Goal: Check status: Check status

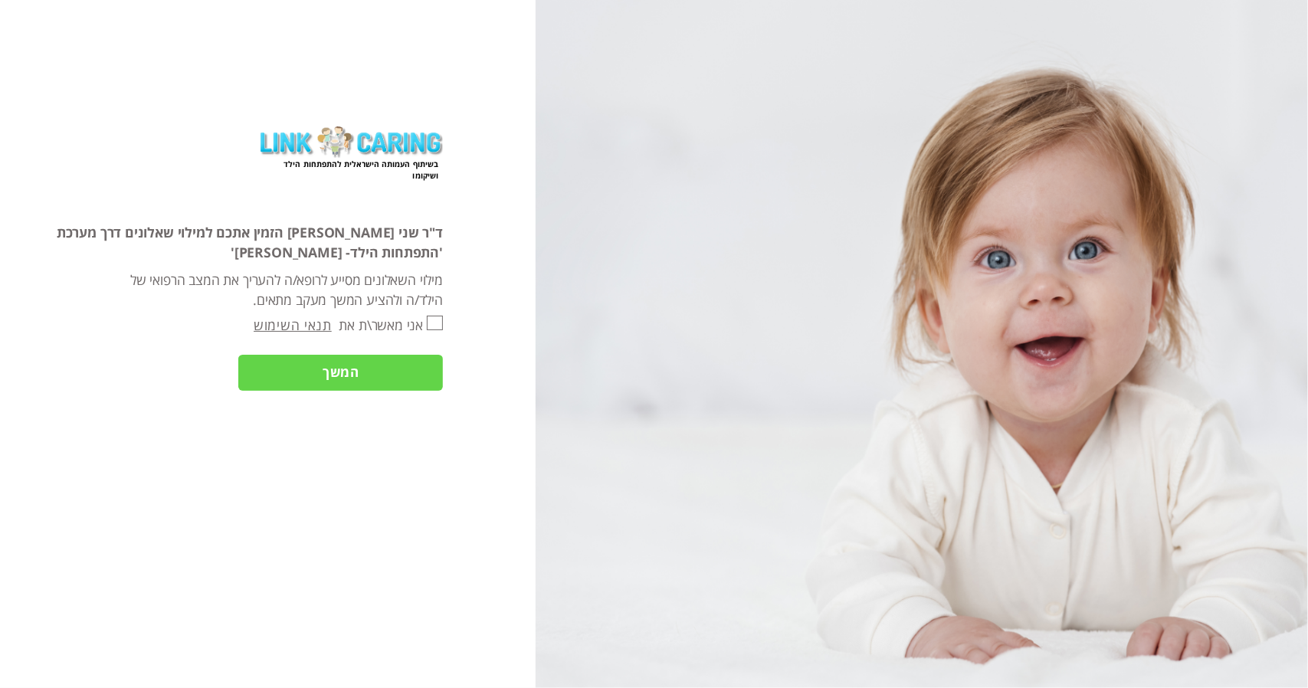
click at [438, 317] on input "אני מאשר\ת את" at bounding box center [435, 323] width 16 height 15
checkbox input "true"
click at [396, 374] on input "המשך" at bounding box center [340, 373] width 205 height 37
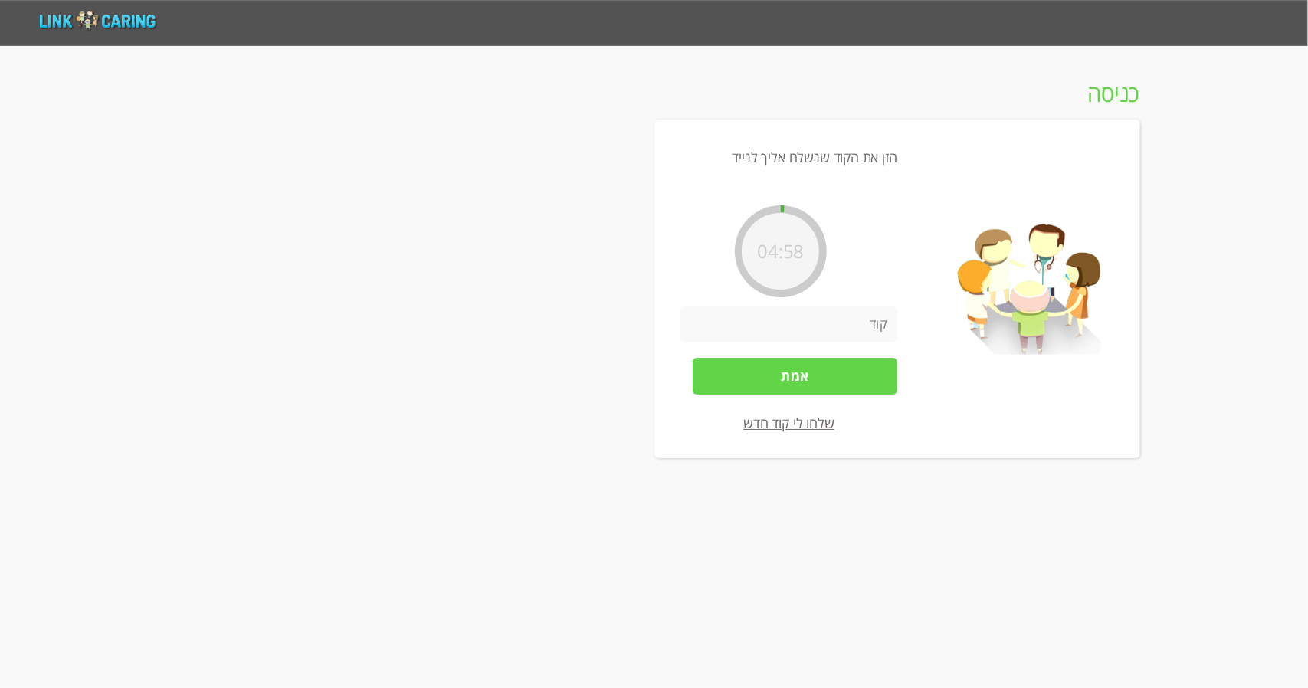
click at [848, 340] on input "number" at bounding box center [789, 325] width 217 height 37
type input "7347"
click at [781, 382] on input "אמת" at bounding box center [795, 376] width 205 height 37
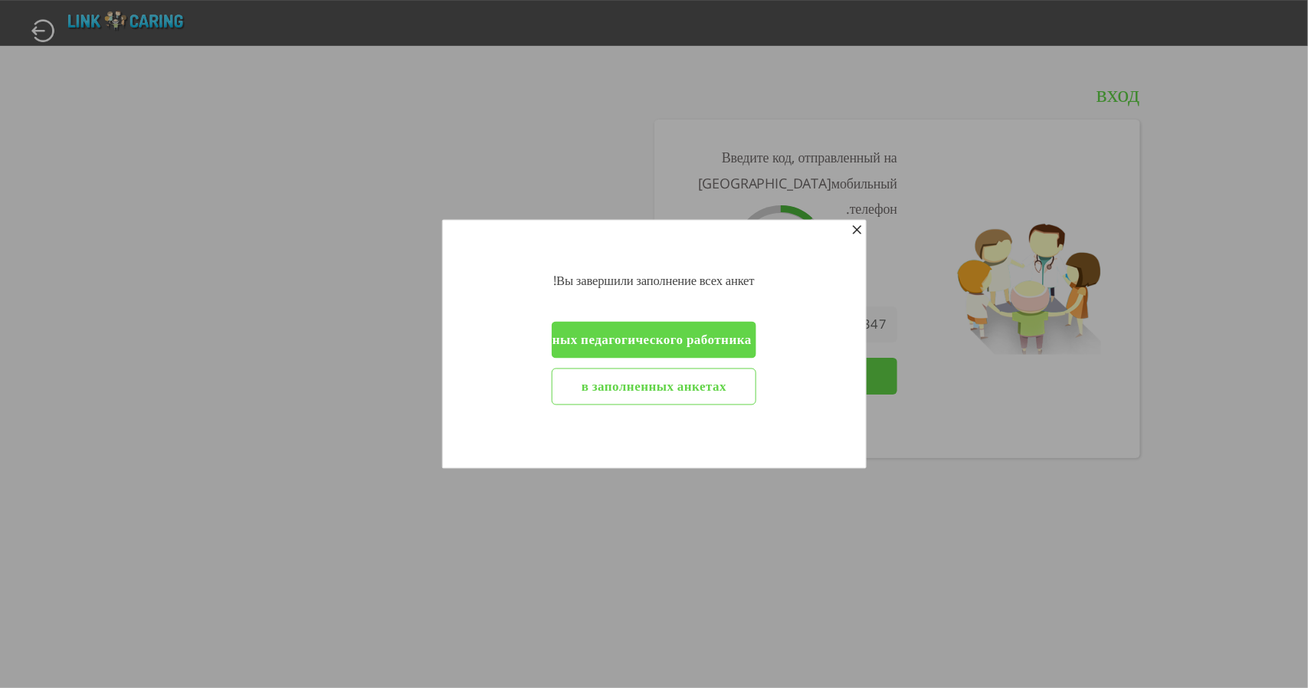
click at [710, 343] on input "Для изменения данных педагогического работника" at bounding box center [654, 340] width 205 height 37
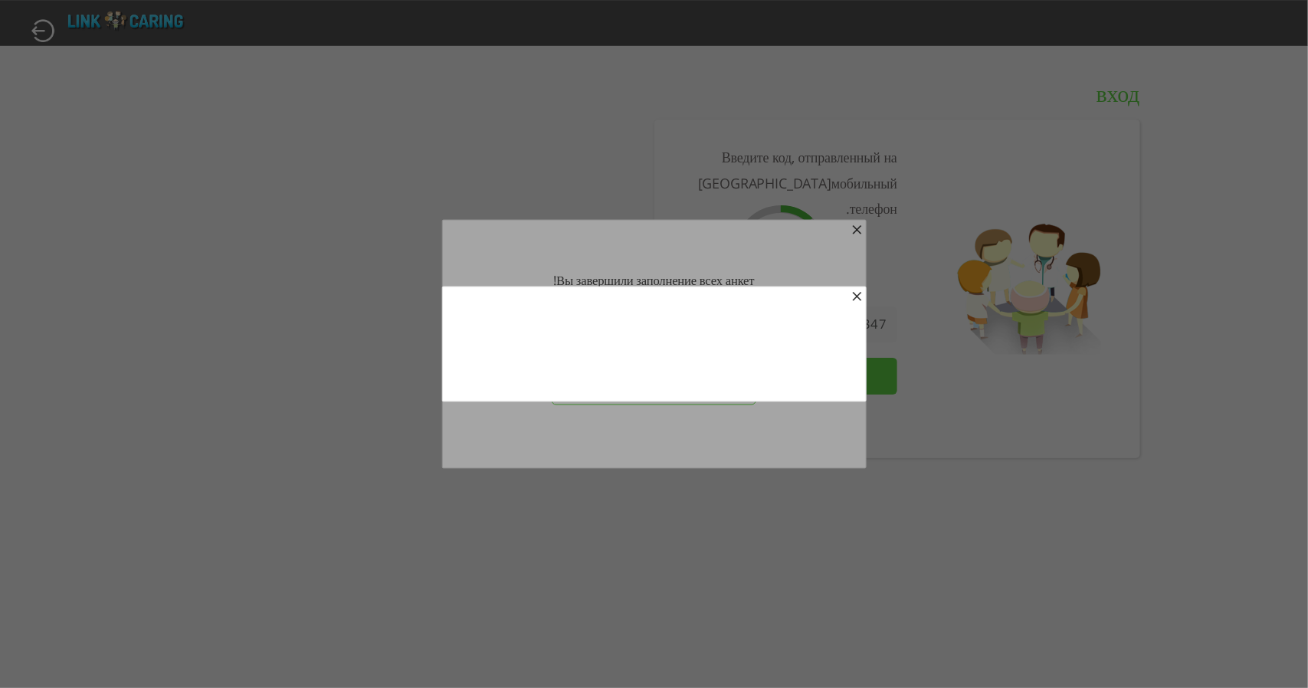
type input "אמת"
type input "לשינוי פרטי איש צוות חינוכי"
type input "לשאלונים המלאים"
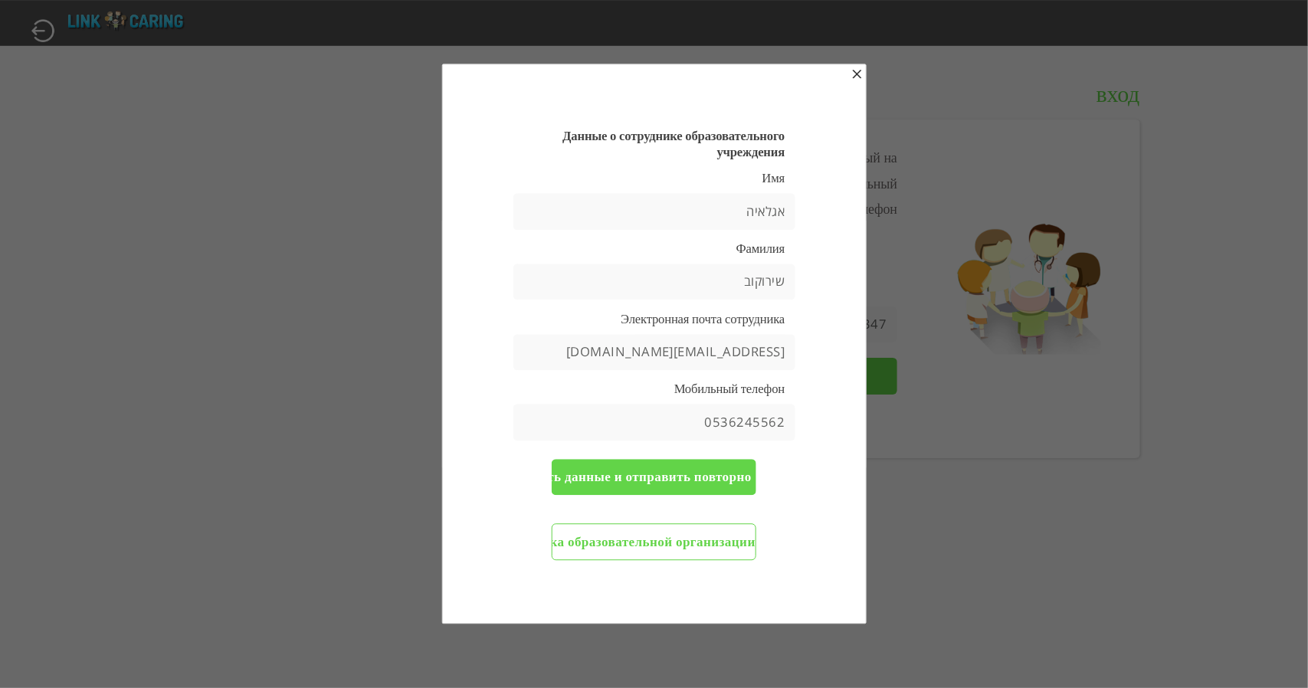
click at [860, 77] on span "button" at bounding box center [857, 76] width 12 height 12
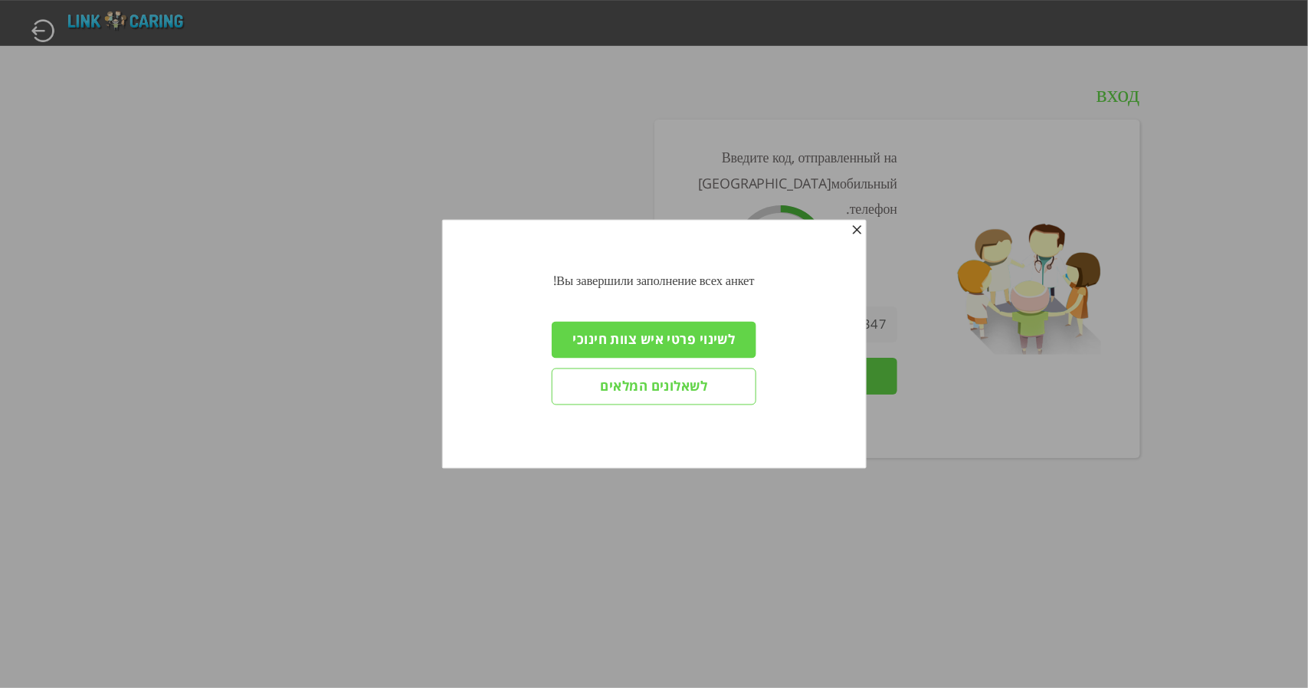
click at [676, 389] on input "לשאלונים המלאים" at bounding box center [654, 387] width 205 height 37
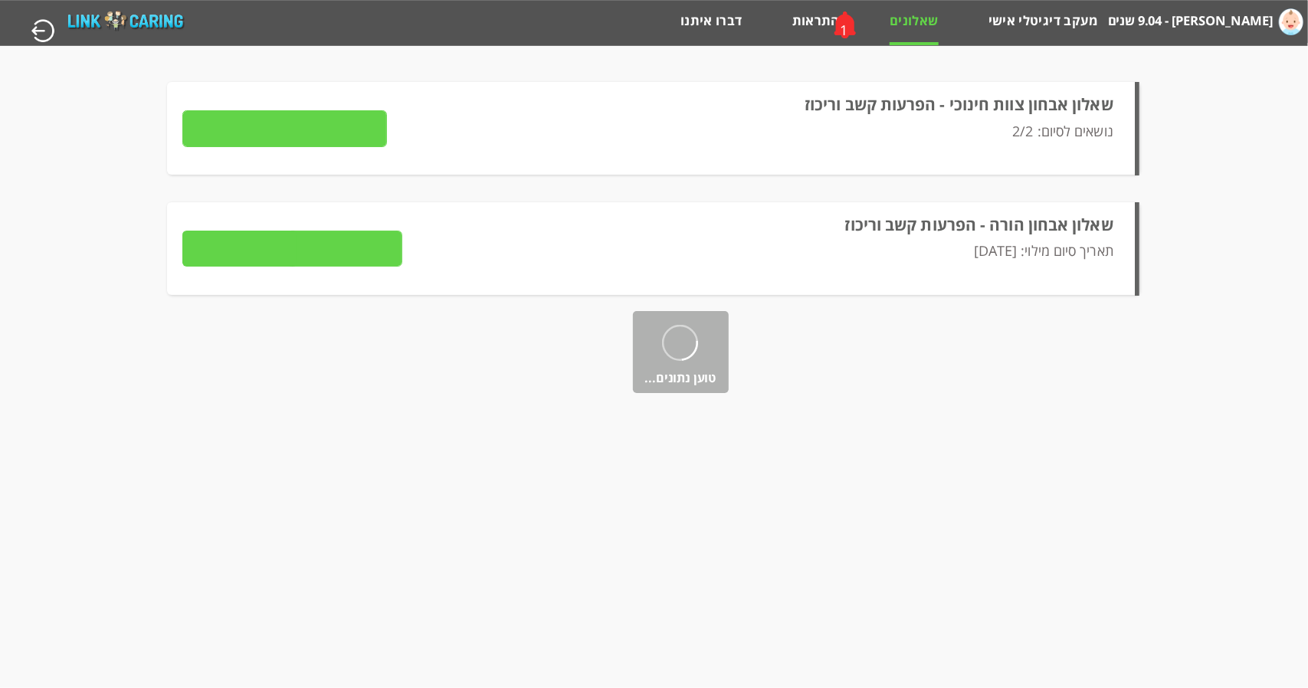
type input "פרטים"
type input "לצפייה בתשובות"
type input "שליחה למטפל"
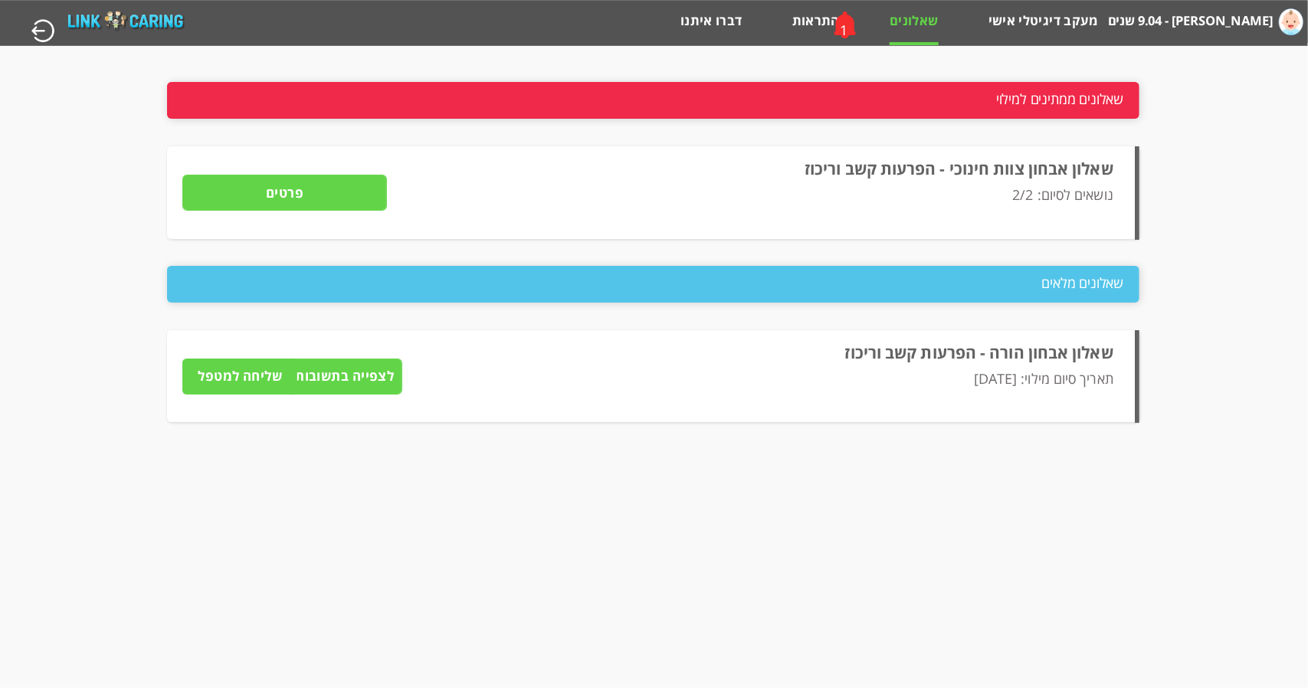
click at [353, 377] on input "לצפייה בתשובות" at bounding box center [344, 377] width 115 height 37
